Goal: Task Accomplishment & Management: Use online tool/utility

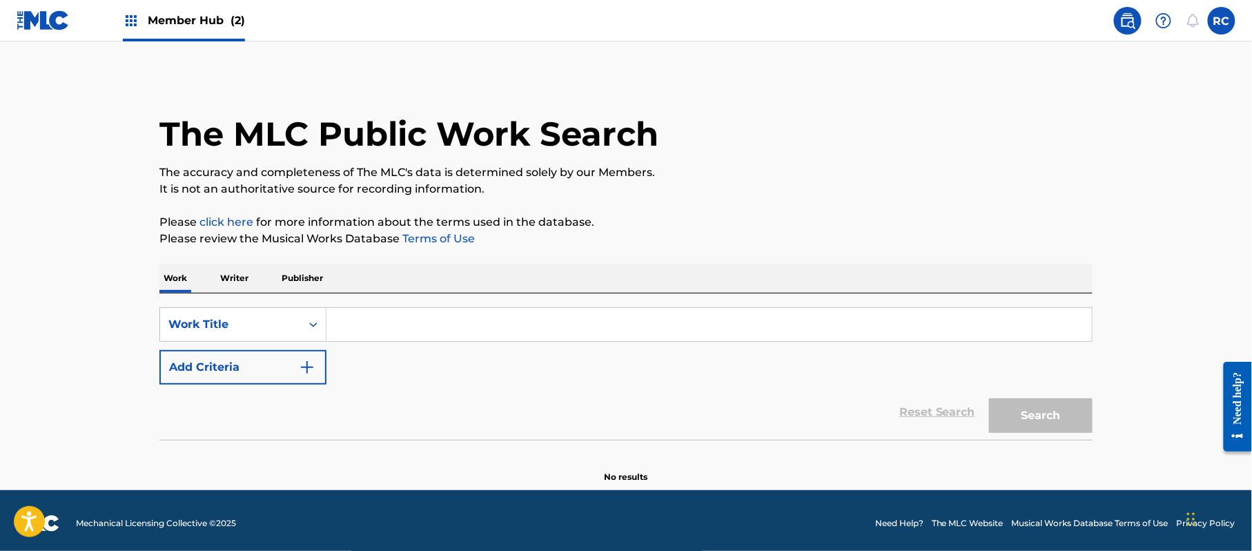
click at [412, 319] on input "Search Form" at bounding box center [710, 324] width 766 height 33
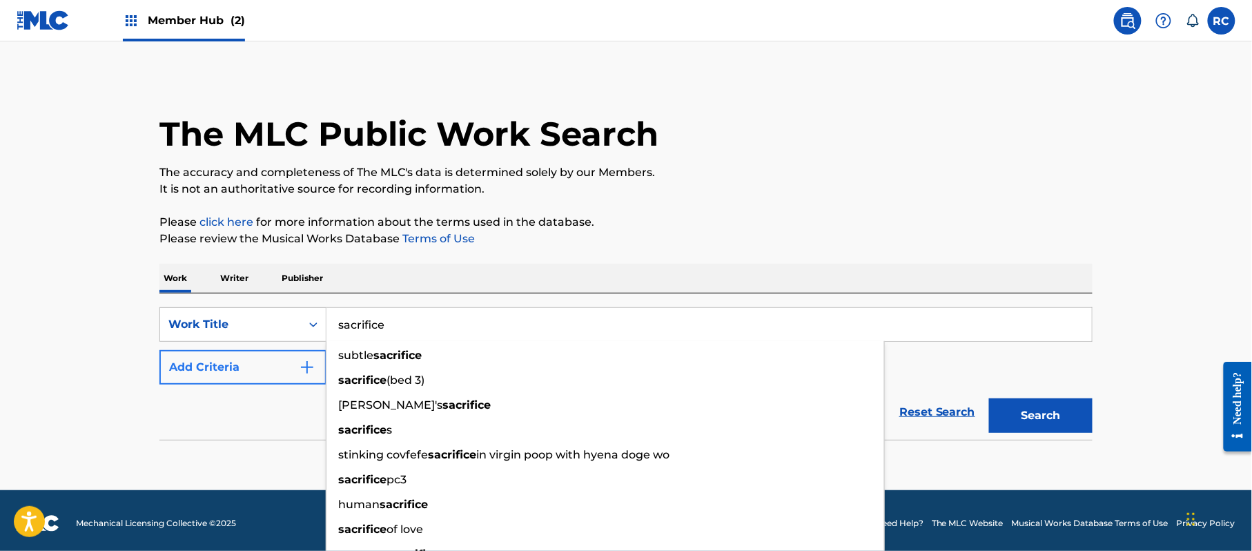
type input "sacrifice"
click at [224, 364] on button "Add Criteria" at bounding box center [242, 367] width 167 height 35
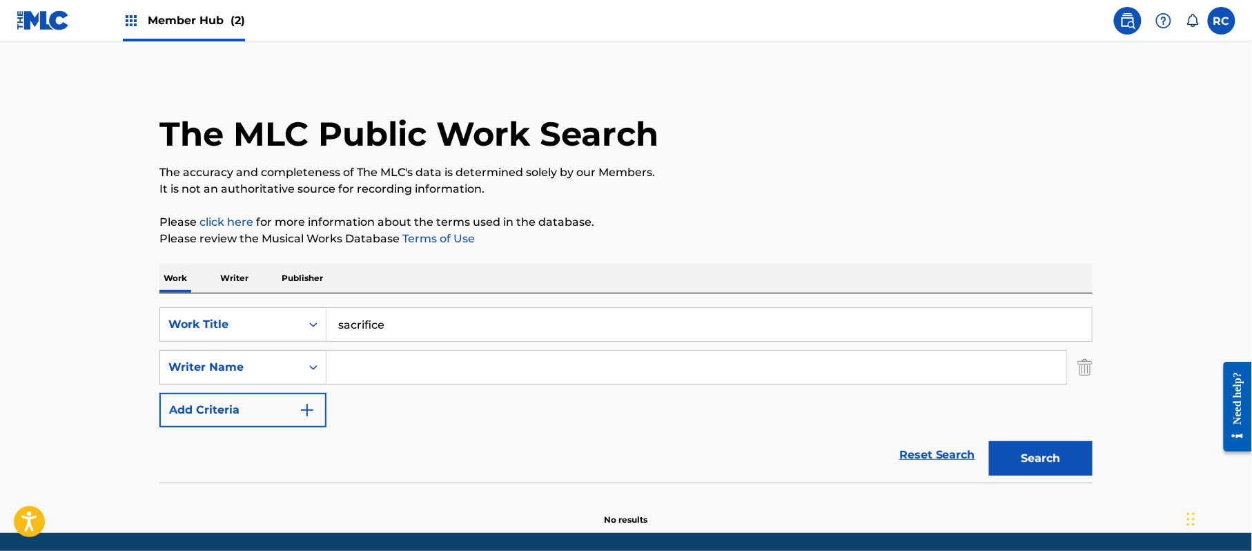
click at [352, 368] on input "Search Form" at bounding box center [697, 367] width 740 height 33
paste input "[PERSON_NAME][DATE]"
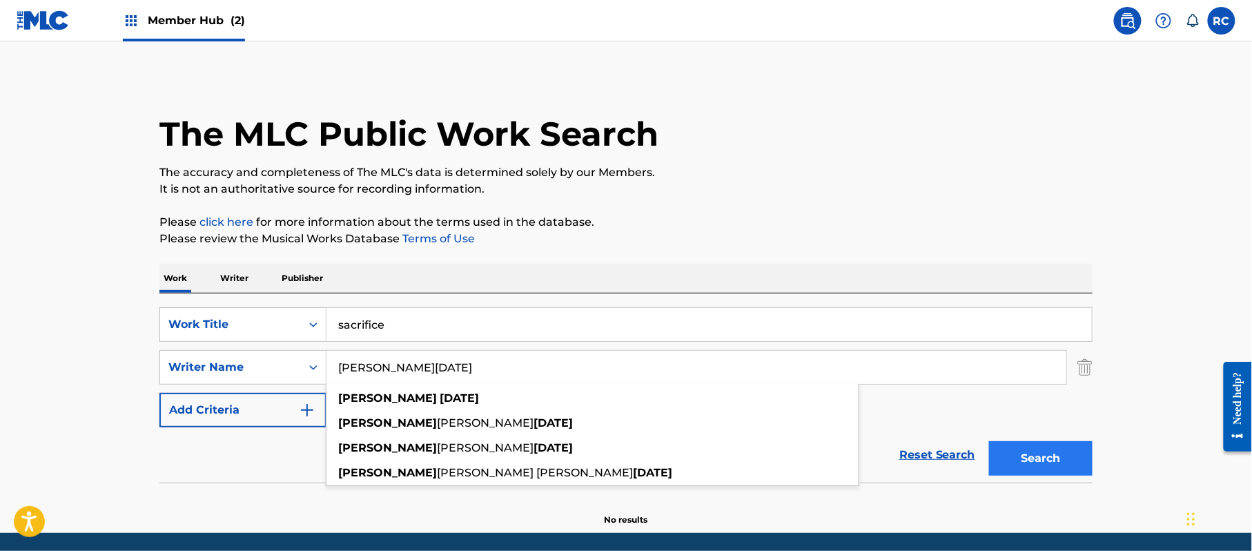
type input "[PERSON_NAME][DATE]"
click at [1033, 454] on button "Search" at bounding box center [1041, 458] width 104 height 35
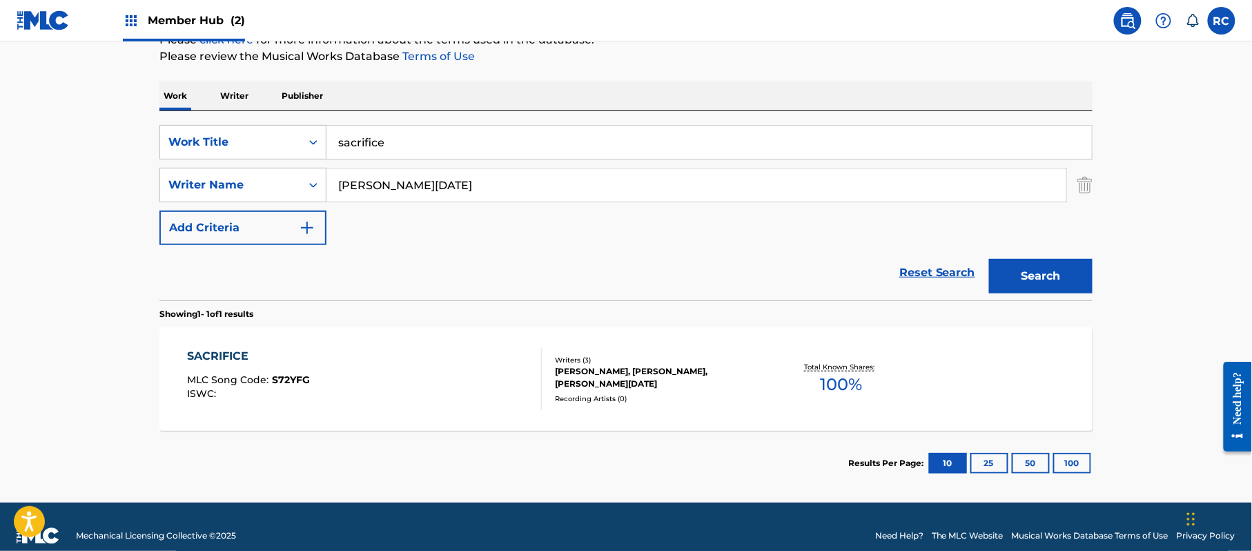
scroll to position [184, 0]
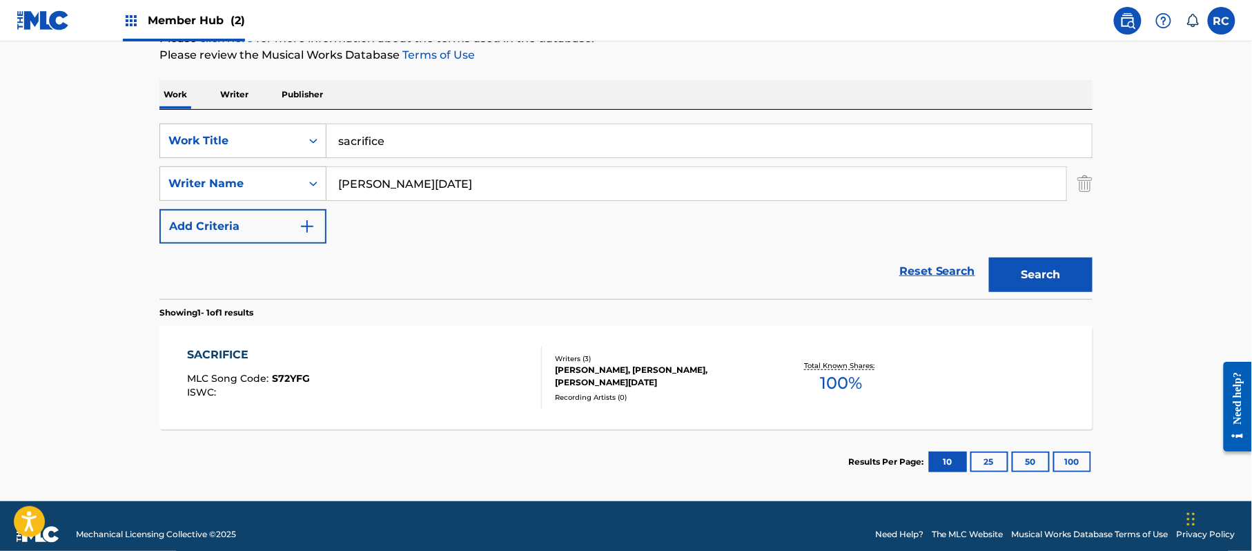
click at [227, 351] on div "SACRIFICE" at bounding box center [249, 355] width 123 height 17
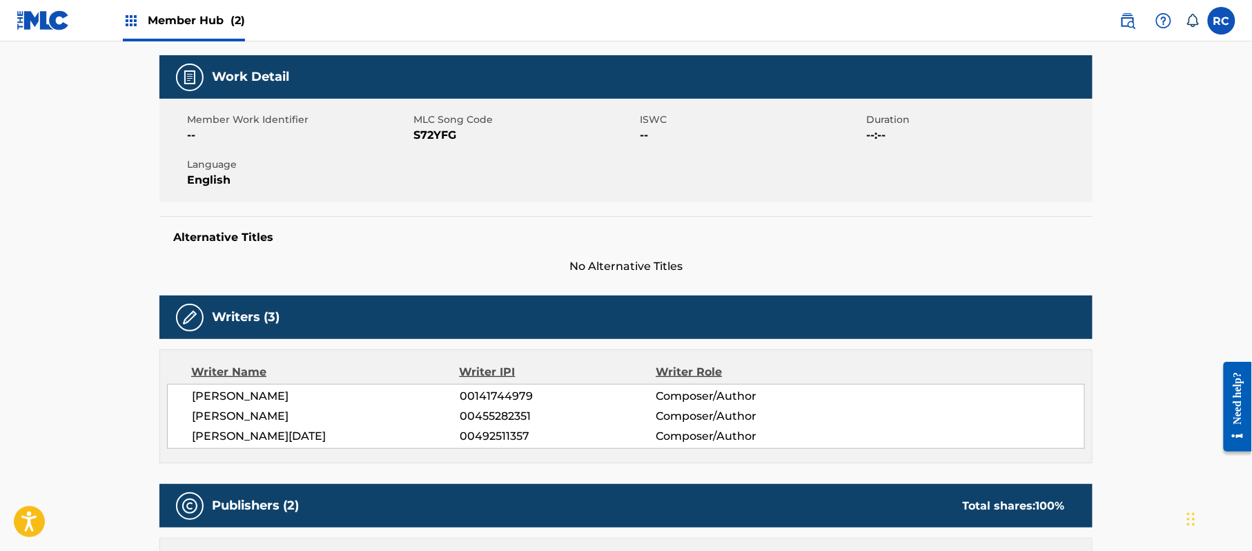
scroll to position [184, 0]
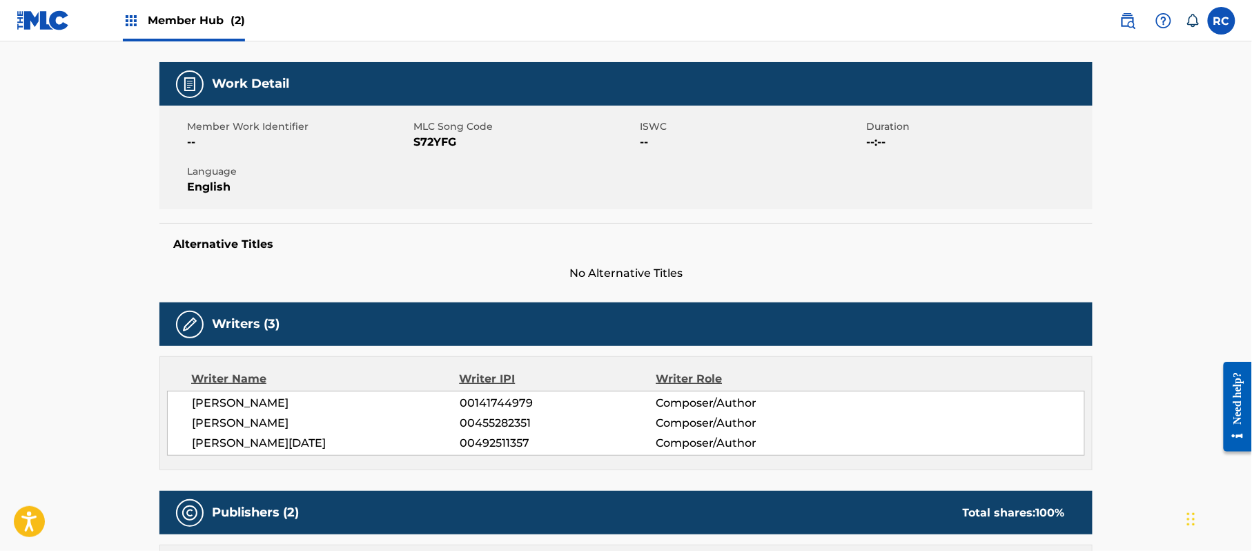
click at [439, 145] on span "S72YFG" at bounding box center [524, 142] width 223 height 17
copy span "S72YFG"
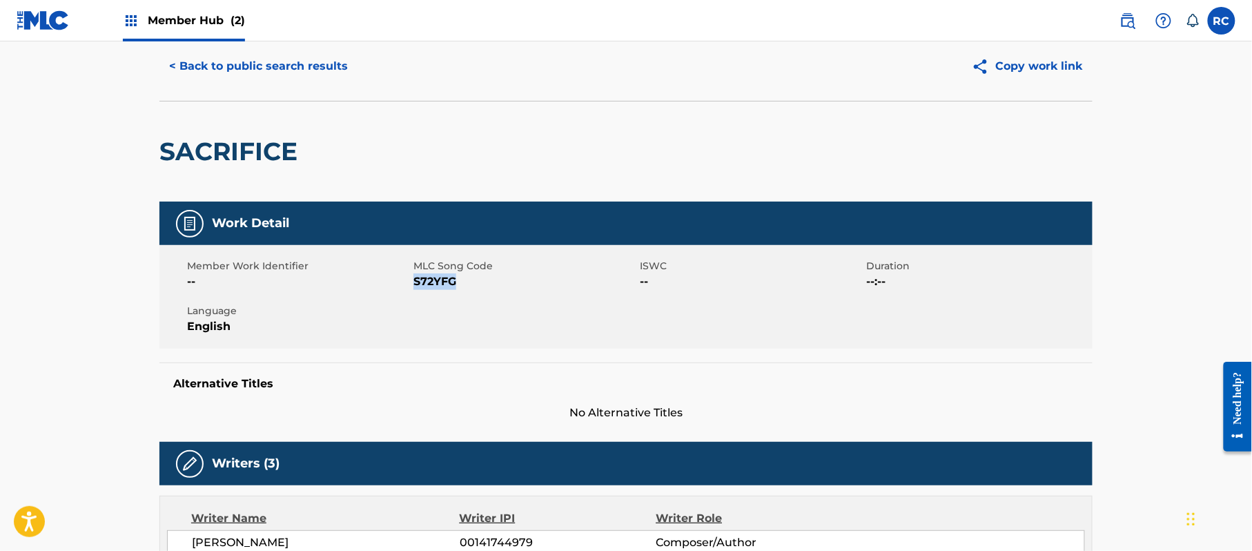
scroll to position [0, 0]
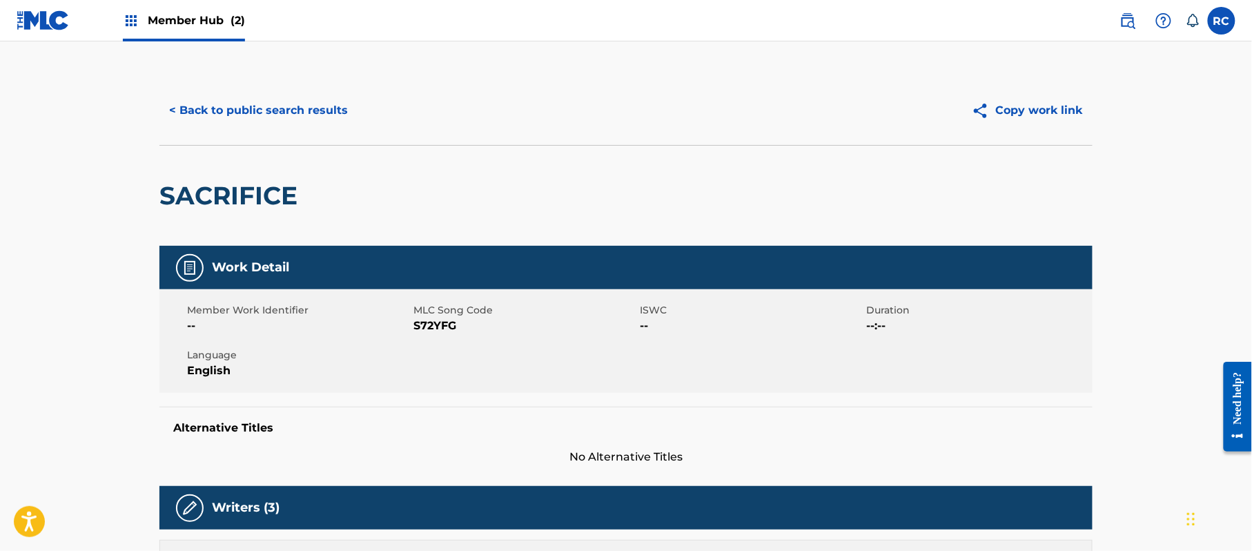
click at [175, 19] on span "Member Hub (2)" at bounding box center [196, 20] width 97 height 16
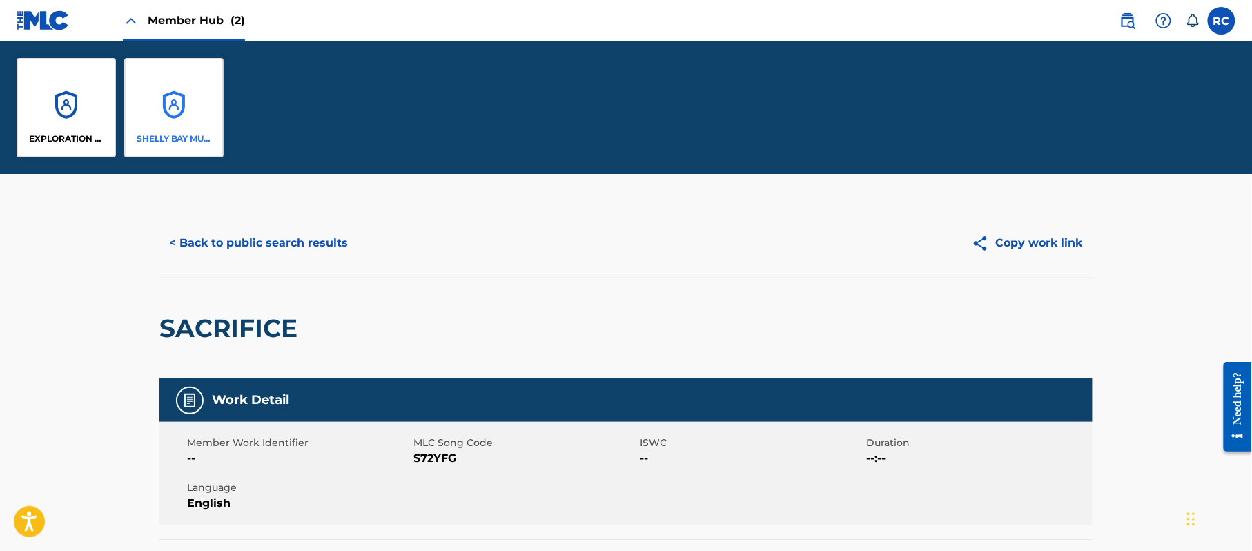
click at [159, 112] on div "SHELLY BAY MUSIC" at bounding box center [173, 107] width 99 height 99
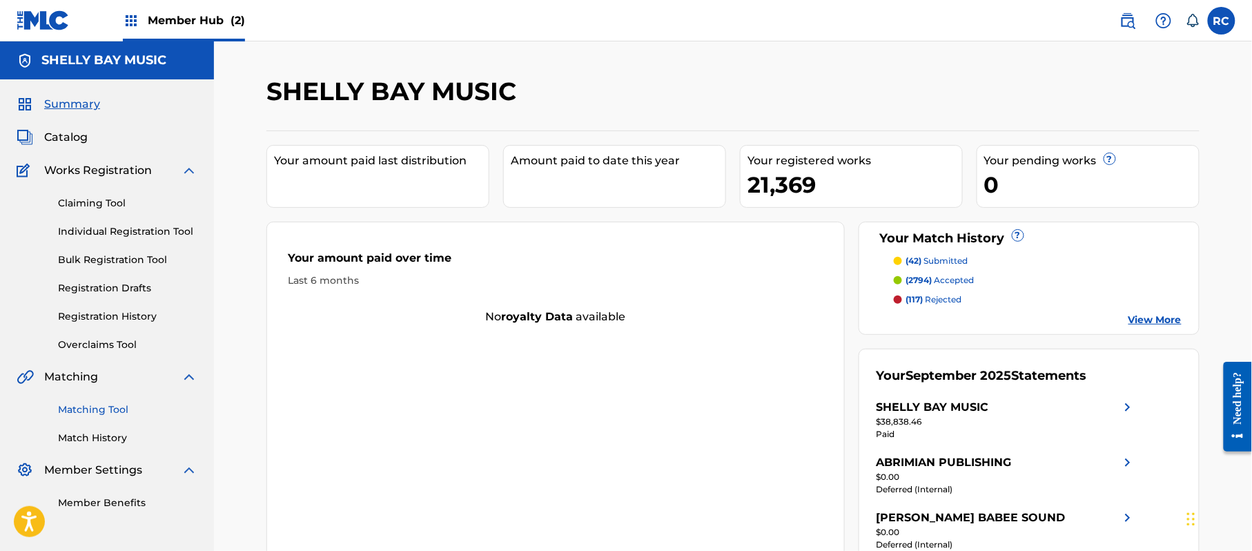
click at [91, 409] on link "Matching Tool" at bounding box center [127, 409] width 139 height 14
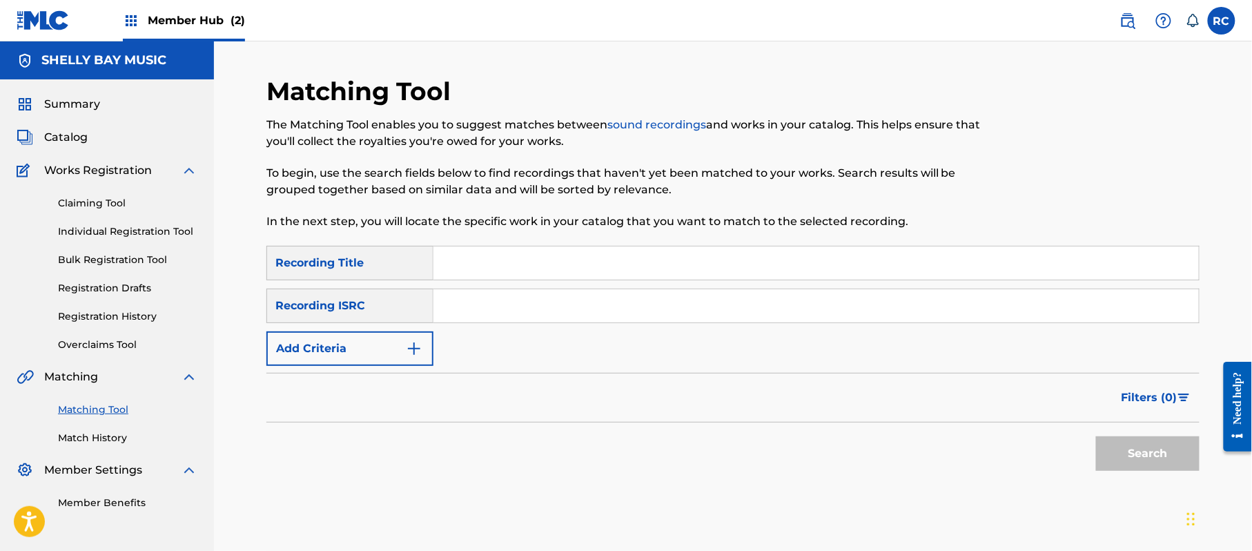
click at [489, 315] on input "Search Form" at bounding box center [817, 305] width 766 height 33
paste input "BRPLJ2510013"
type input "BRPLJ2510013"
click at [1106, 451] on button "Search" at bounding box center [1148, 453] width 104 height 35
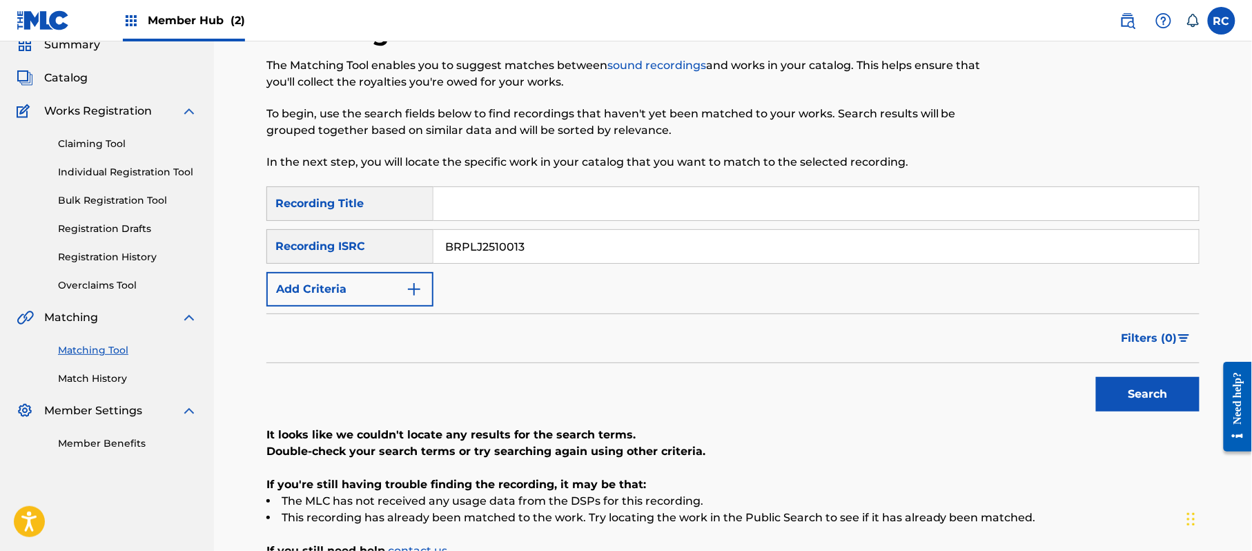
scroll to position [92, 0]
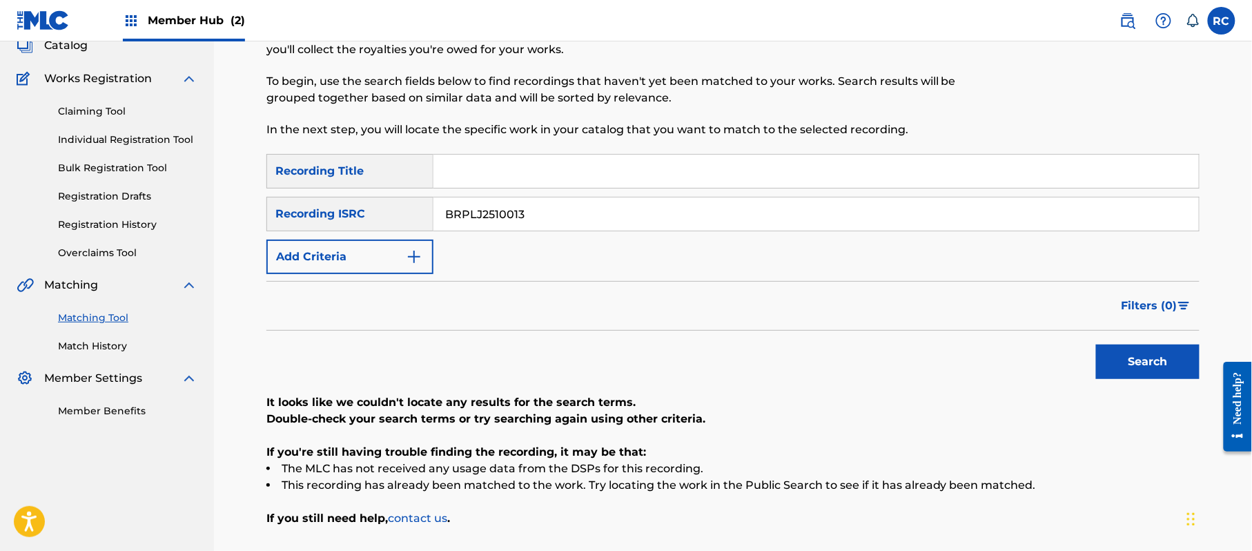
click at [451, 171] on input "Search Form" at bounding box center [817, 171] width 766 height 33
type input "sacrifice"
click at [465, 208] on input "BRPLJ2510013" at bounding box center [817, 213] width 766 height 33
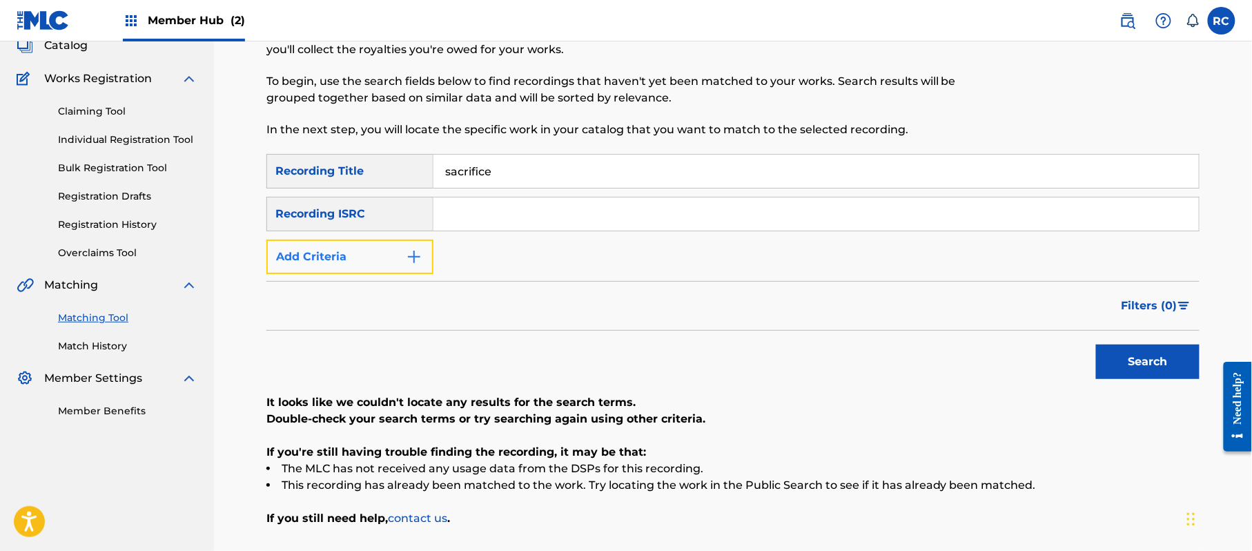
click at [377, 262] on button "Add Criteria" at bounding box center [349, 257] width 167 height 35
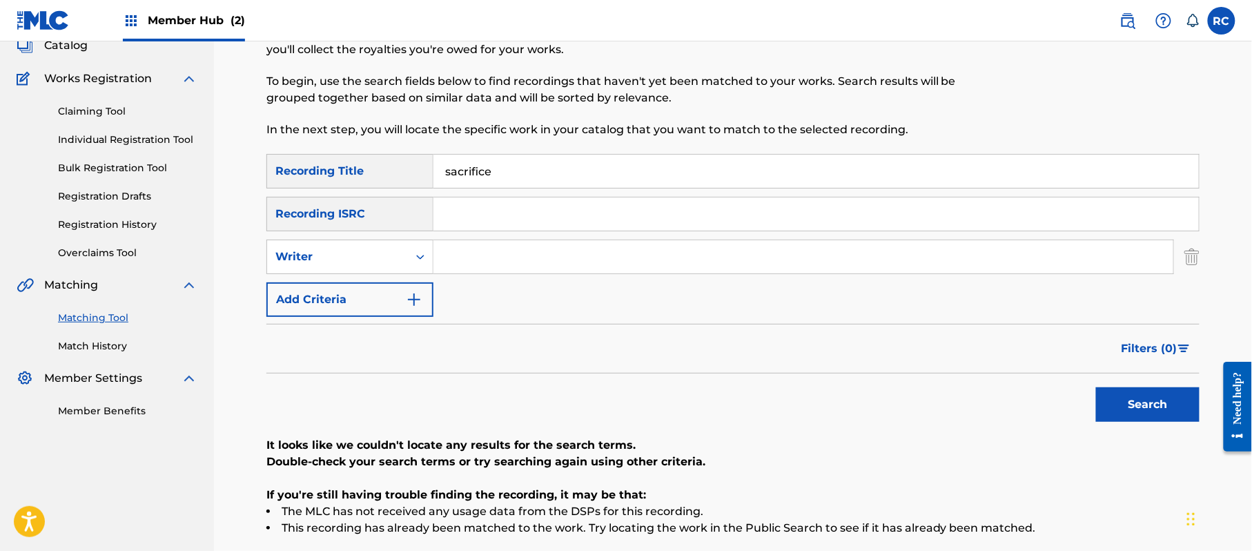
click at [509, 254] on input "Search Form" at bounding box center [804, 256] width 740 height 33
paste input "BRPLJ2510013"
click at [465, 254] on input "BRPLJ2510013" at bounding box center [804, 256] width 740 height 33
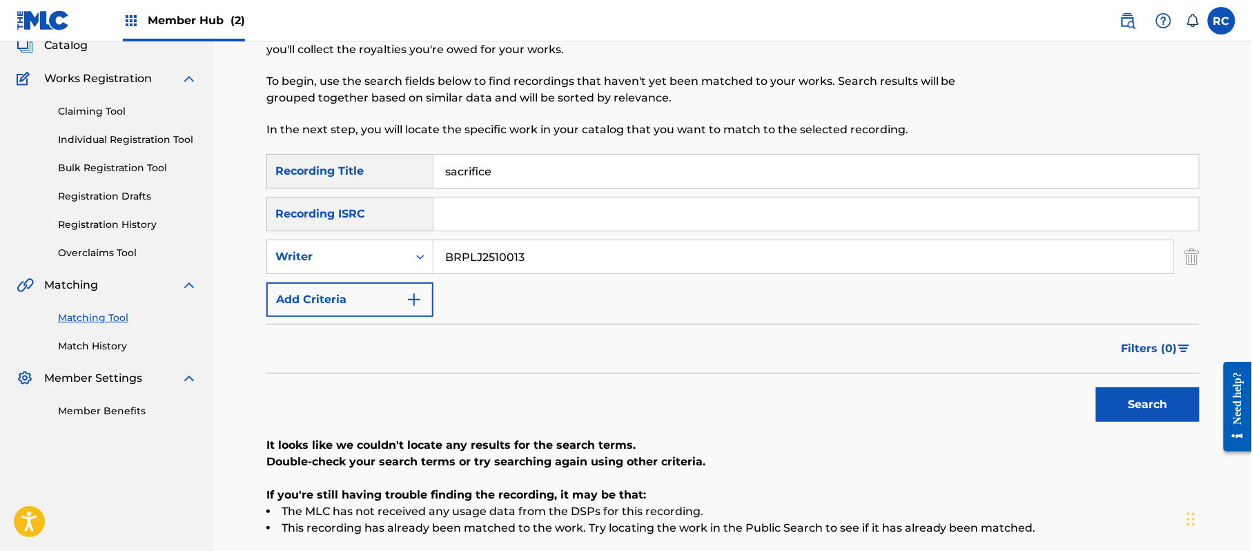
paste input "[PERSON_NAME][DATE]"
type input "[PERSON_NAME][DATE]"
click at [1124, 404] on button "Search" at bounding box center [1148, 404] width 104 height 35
